Goal: Check status: Check status

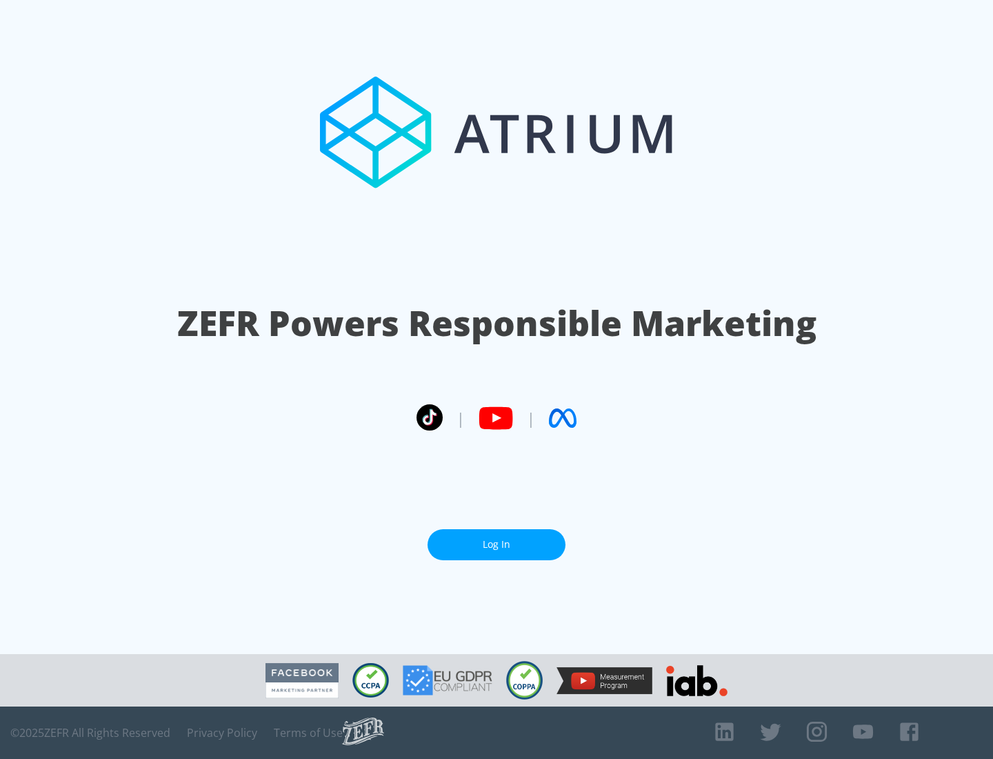
click at [496, 544] on link "Log In" at bounding box center [497, 544] width 138 height 31
